Goal: Task Accomplishment & Management: Manage account settings

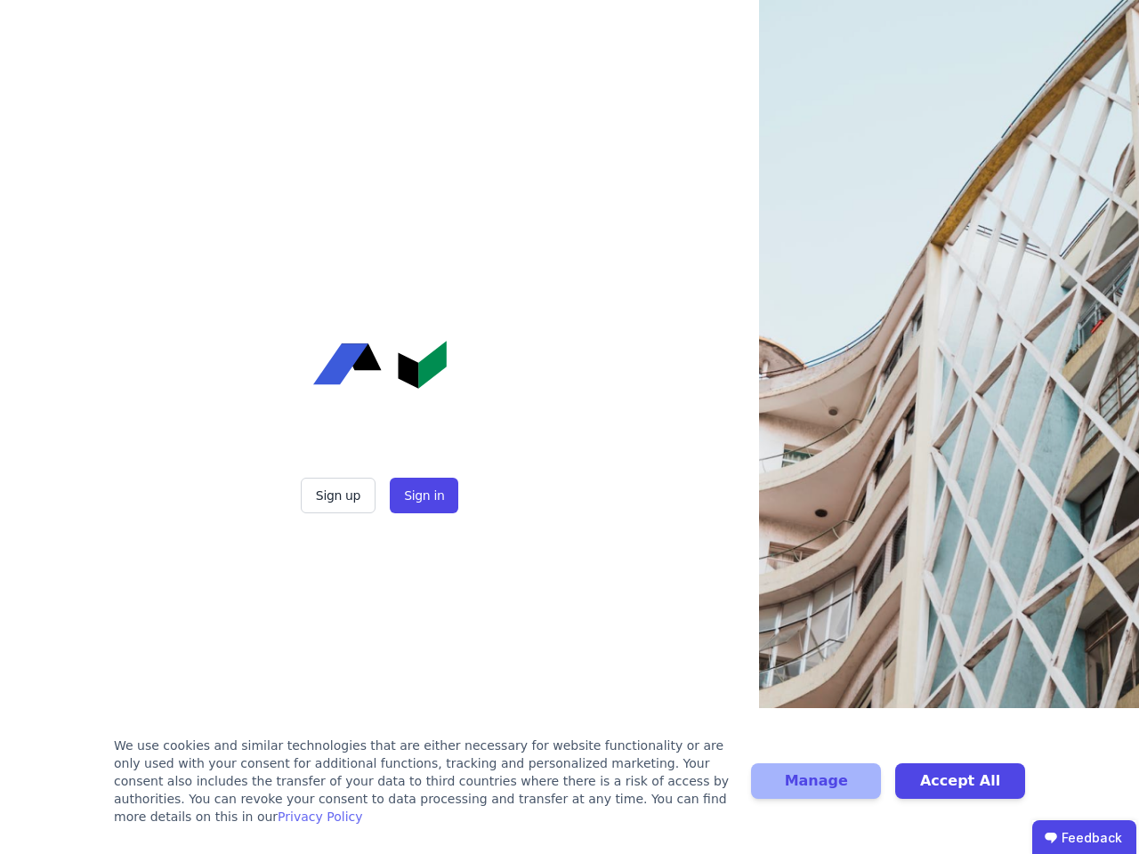
click at [569, 427] on div "Sign up Sign in" at bounding box center [380, 427] width 445 height 854
click at [340, 496] on button "Sign up" at bounding box center [338, 496] width 75 height 36
click at [422, 496] on button "Sign in" at bounding box center [424, 496] width 69 height 36
click at [569, 790] on div "We use cookies and similar technologies that are either necessary for website f…" at bounding box center [422, 781] width 616 height 89
click at [816, 790] on button "Manage" at bounding box center [816, 781] width 130 height 36
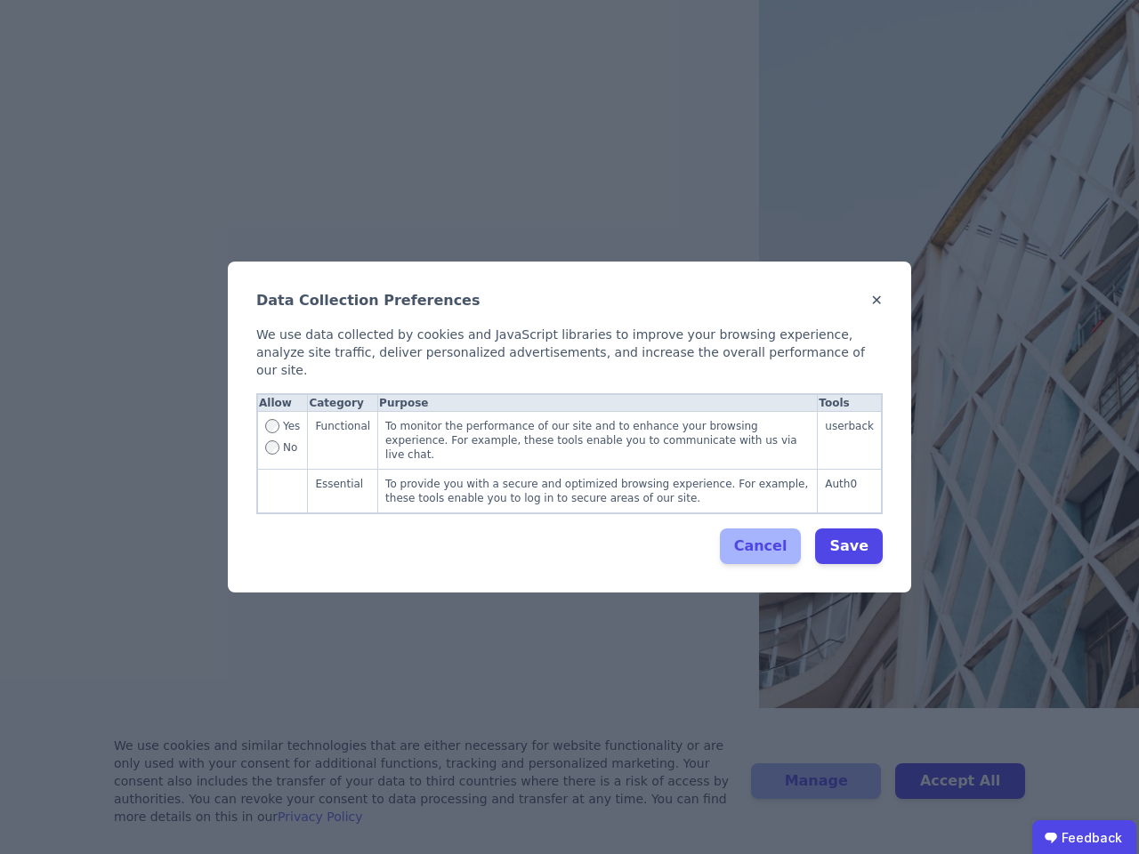
click at [960, 790] on div "Data Collection Preferences ✕ We use data collected by cookies and JavaScript l…" at bounding box center [569, 427] width 1139 height 854
click at [1084, 837] on ubdiv "Feedback" at bounding box center [1084, 838] width 104 height 36
